Goal: Task Accomplishment & Management: Use online tool/utility

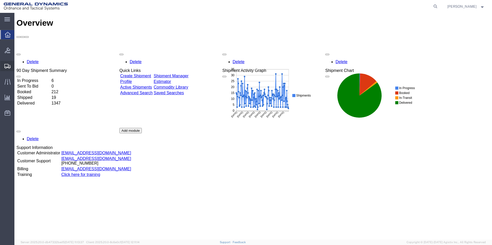
click at [0, 0] on span "Create from Template" at bounding box center [0, 0] width 0 height 0
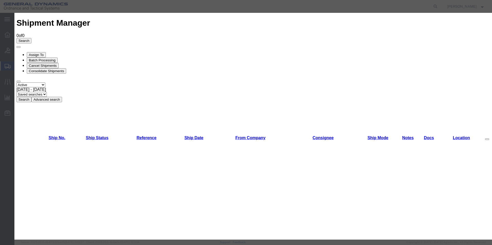
scroll to position [232, 0]
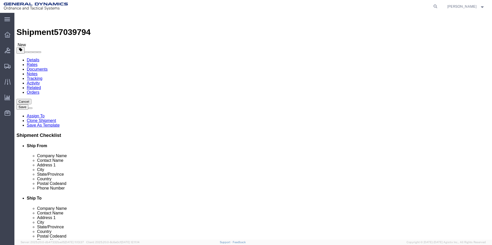
select select
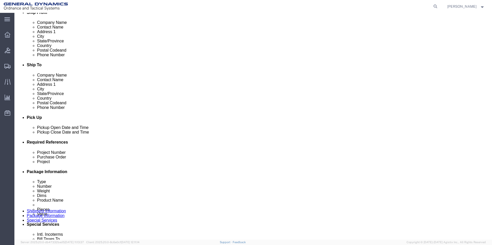
scroll to position [148, 0]
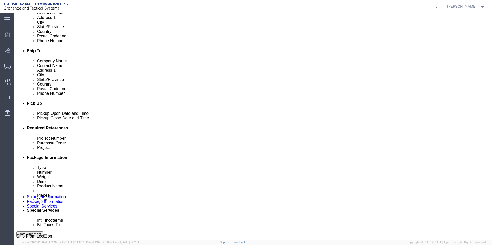
click div "[DATE] 4:46 PM"
click input "4:46 PM"
click input "10:46 AM"
type input "10:00 AM"
click button "Apply"
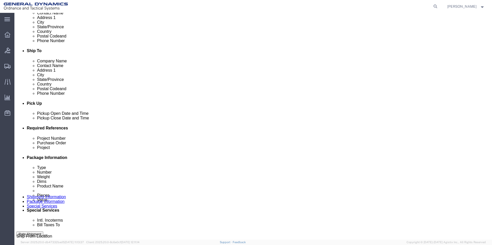
click input "text"
type input "M795"
click input "text"
type input "W15QKN19D0084"
click input "text"
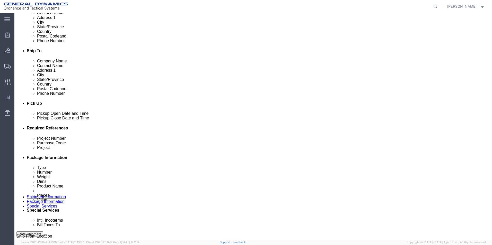
scroll to position [215, 0]
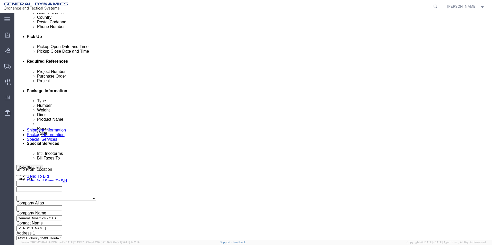
type input "MIS25H334-002"
click button "Continue"
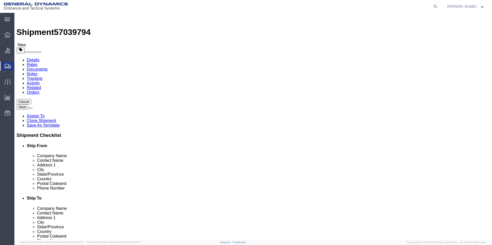
drag, startPoint x: 79, startPoint y: 111, endPoint x: 55, endPoint y: 109, distance: 23.8
click div "Number 60"
type input "61"
click dd "480.00 Each"
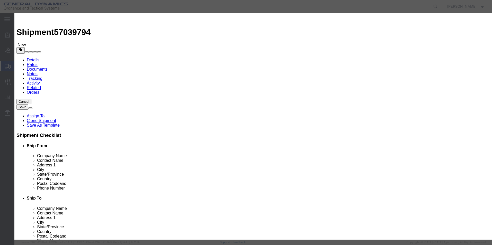
click input "480.00"
type input "483.00"
type input "100.63"
click button "Save & Close"
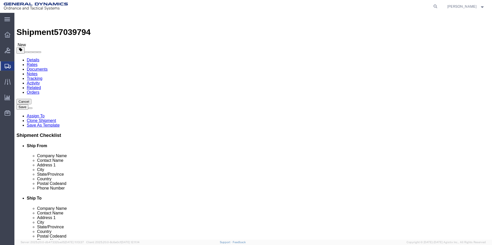
drag, startPoint x: 86, startPoint y: 128, endPoint x: 22, endPoint y: 126, distance: 64.6
click div "Weight 42000.00 Select kgs lbs Ship. t°"
type input "42225.00"
click button "Continue"
click button "Rate Shipment"
